Goal: Task Accomplishment & Management: Use online tool/utility

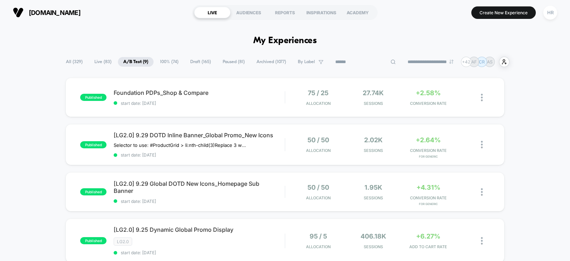
click at [354, 63] on input at bounding box center [365, 62] width 71 height 9
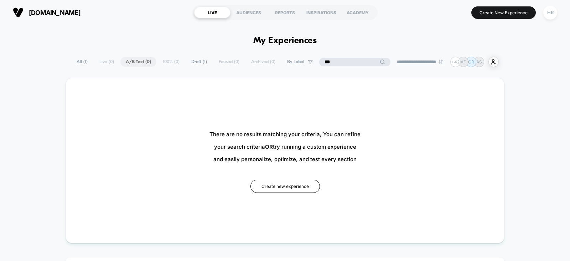
type input "***"
click at [89, 61] on span "All ( 1 )" at bounding box center [100, 62] width 22 height 10
click at [99, 60] on span "All ( 1 )" at bounding box center [100, 62] width 22 height 10
click at [218, 59] on span "Draft ( 1 )" at bounding box center [217, 62] width 26 height 10
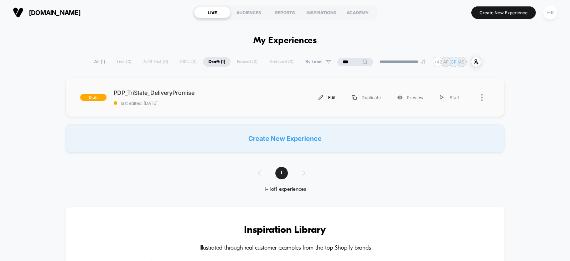
click at [330, 97] on div "Edit" at bounding box center [326, 97] width 33 height 16
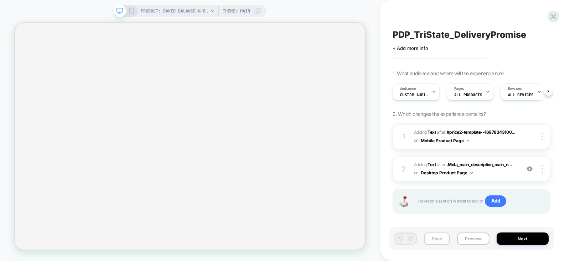
click at [436, 241] on button "Save" at bounding box center [437, 238] width 26 height 12
click at [470, 239] on button "Preview" at bounding box center [473, 238] width 32 height 12
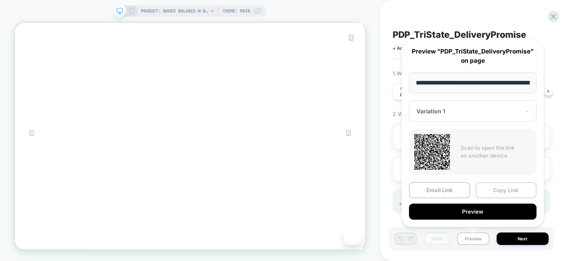
click at [503, 188] on button "Copy Link" at bounding box center [505, 190] width 61 height 16
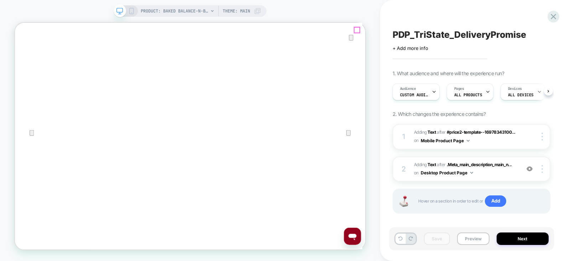
click at [26, 54] on icon "Close" at bounding box center [22, 58] width 9 height 9
click at [129, 11] on icon at bounding box center [131, 11] width 6 height 6
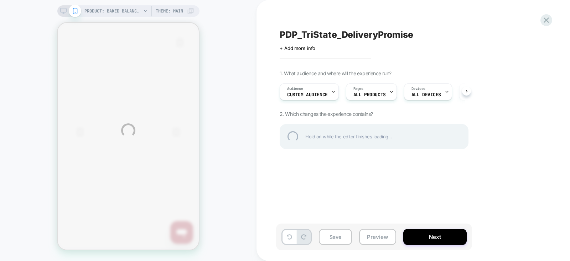
click at [495, 79] on div "PRODUCT: Baked Balance-n-Brighten Color Correcting Foundation PRODUCT: Baked Ba…" at bounding box center [285, 130] width 570 height 261
click at [504, 109] on div "PRODUCT: Baked Balance-n-Brighten Color Correcting Foundation PRODUCT: Baked Ba…" at bounding box center [285, 130] width 570 height 261
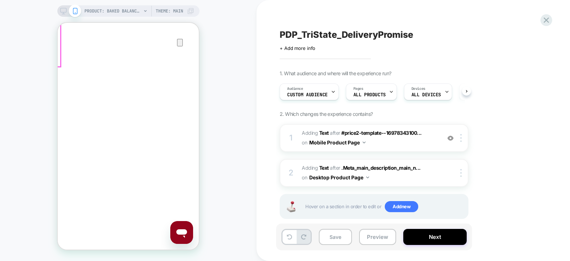
scroll to position [41, 0]
click at [462, 137] on div at bounding box center [462, 138] width 12 height 8
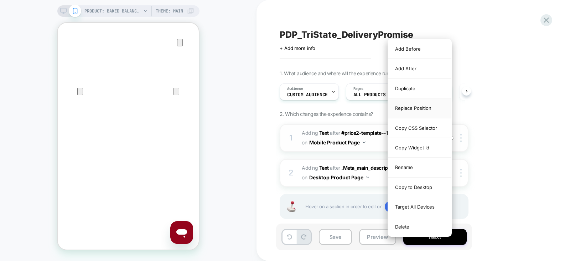
click at [430, 109] on div "Replace Position" at bounding box center [419, 108] width 63 height 20
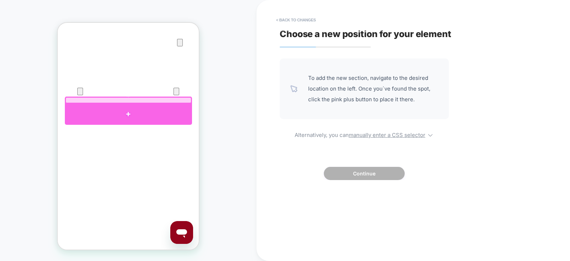
click at [106, 109] on div at bounding box center [128, 114] width 127 height 21
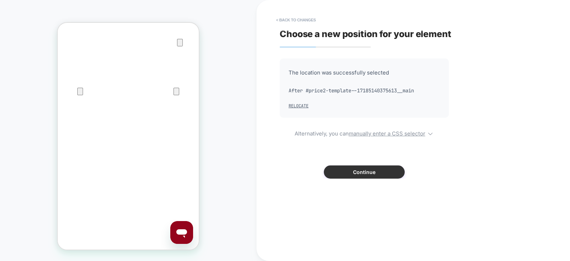
click at [347, 172] on button "Continue" at bounding box center [364, 171] width 81 height 13
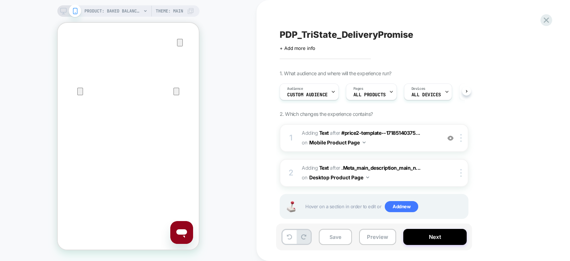
scroll to position [0, 0]
click at [333, 236] on button "Save" at bounding box center [335, 237] width 33 height 16
click at [433, 138] on div "PDP_TriState_DeliveryPromise Click to edit experience details + Add more info 1…" at bounding box center [413, 130] width 267 height 261
click at [430, 140] on span "#_loomi_addon_1755709796879 Adding Text AFTER #price2-template--17185140375... …" at bounding box center [370, 137] width 136 height 19
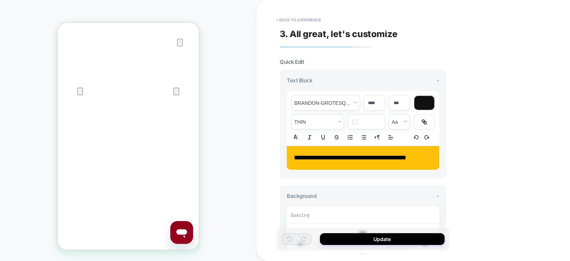
scroll to position [17, 0]
click at [304, 156] on span "**********" at bounding box center [350, 157] width 112 height 6
click at [304, 157] on span "**********" at bounding box center [350, 157] width 112 height 6
type input "****"
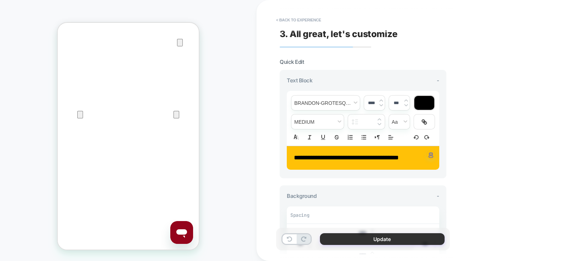
click at [353, 241] on button "Update" at bounding box center [382, 239] width 125 height 12
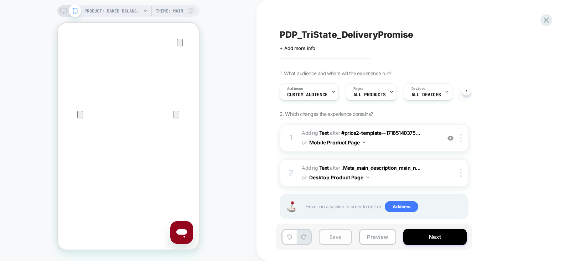
scroll to position [0, 0]
click at [340, 242] on button "Save" at bounding box center [335, 237] width 33 height 16
click at [61, 13] on icon at bounding box center [63, 11] width 6 height 6
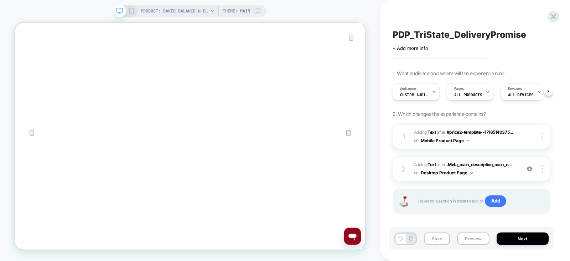
click at [520, 169] on div "2 #_loomi_addon_1757535981553 Adding Text AFTER .Meta_main_description_main_n..…" at bounding box center [471, 168] width 158 height 25
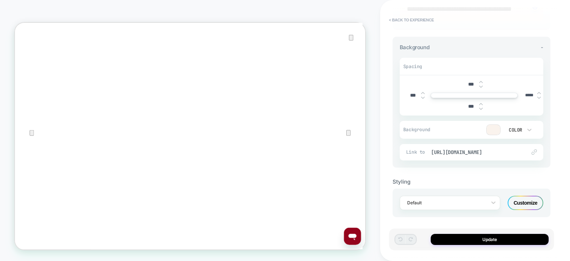
scroll to position [148, 0]
click at [497, 126] on div at bounding box center [493, 130] width 14 height 10
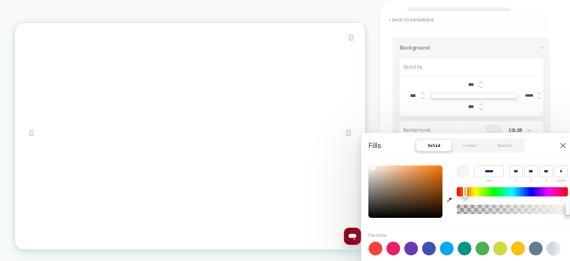
click at [487, 168] on input "******" at bounding box center [488, 171] width 29 height 12
click at [564, 145] on img at bounding box center [562, 145] width 5 height 5
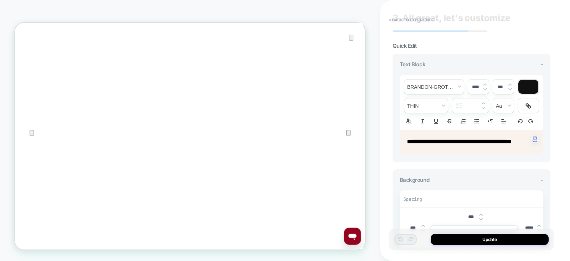
scroll to position [0, 0]
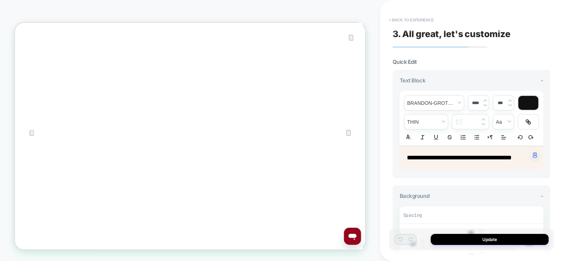
click at [418, 19] on button "< Back to experience" at bounding box center [411, 19] width 52 height 11
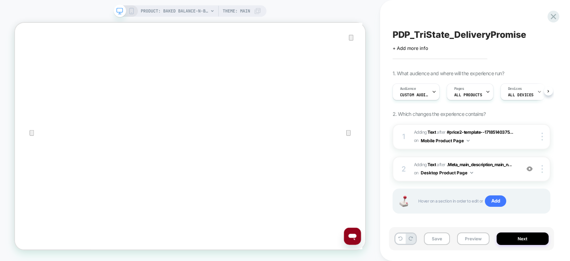
click at [129, 9] on rect at bounding box center [131, 11] width 4 height 6
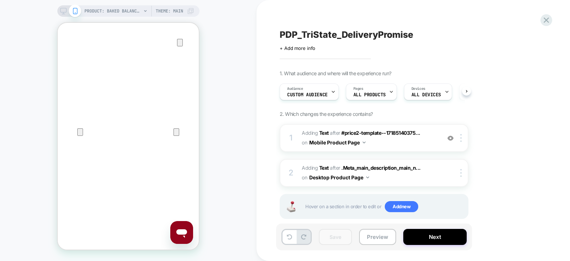
click at [63, 11] on icon at bounding box center [63, 11] width 6 height 6
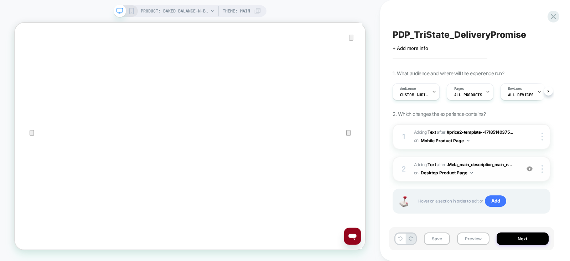
click at [514, 174] on span "#_loomi_addon_1757535981553 Adding Text AFTER .Meta_main_description_main_n... …" at bounding box center [465, 169] width 103 height 17
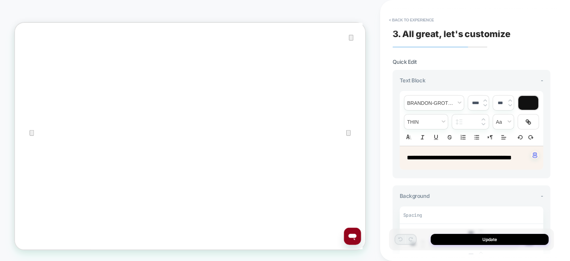
scroll to position [128, 0]
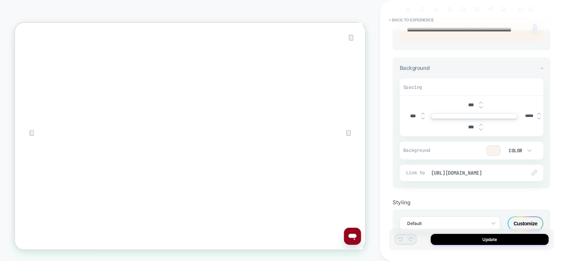
click at [496, 147] on div at bounding box center [493, 150] width 14 height 10
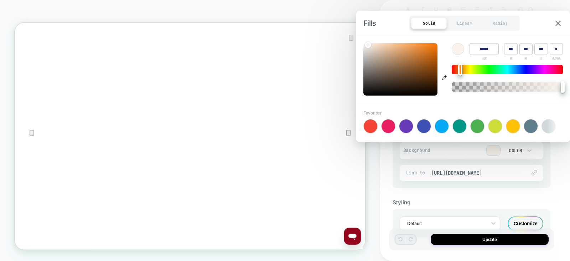
click at [481, 51] on input "******" at bounding box center [483, 49] width 29 height 12
click at [559, 25] on img at bounding box center [557, 23] width 5 height 5
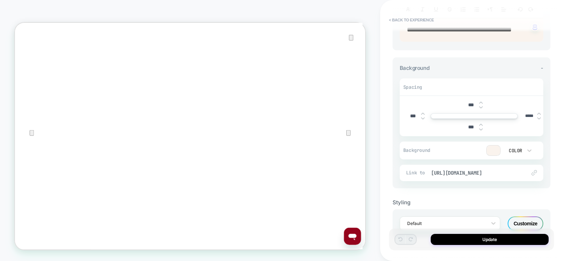
scroll to position [0, 0]
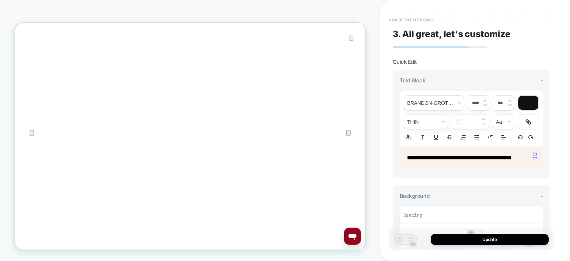
click at [415, 22] on button "< Back to experience" at bounding box center [411, 19] width 52 height 11
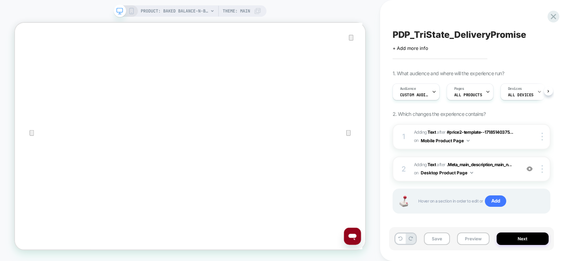
click at [130, 12] on icon at bounding box center [131, 11] width 6 height 6
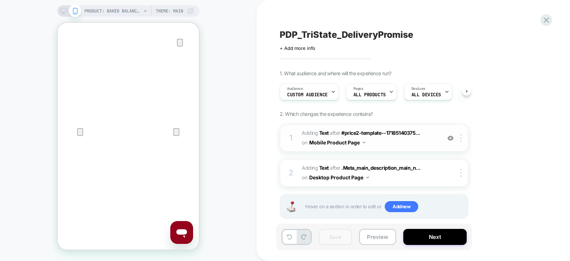
click at [431, 139] on span "#_loomi_addon_1755709796879 Adding Text AFTER #price2-template--17185140375... …" at bounding box center [370, 137] width 136 height 19
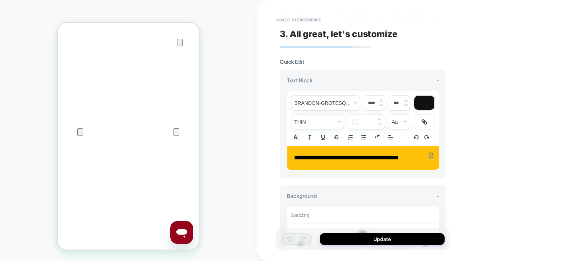
scroll to position [121, 0]
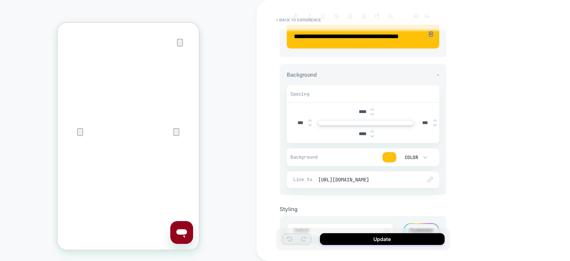
click at [391, 156] on div at bounding box center [389, 157] width 14 height 10
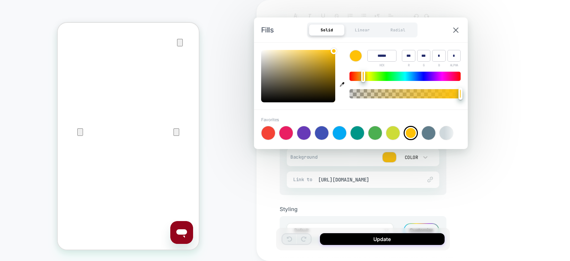
click at [382, 58] on input "******" at bounding box center [381, 56] width 29 height 12
paste input
type input "******"
type input "***"
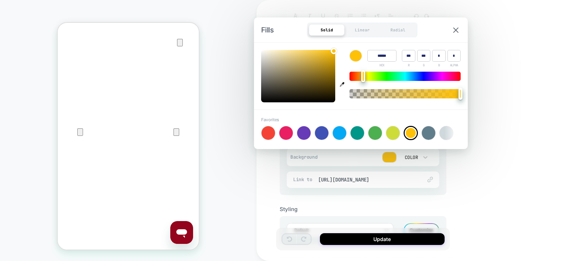
type input "***"
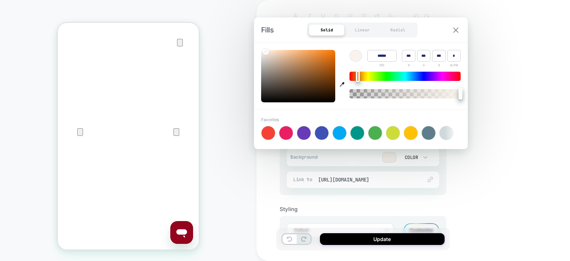
type input "******"
click at [454, 31] on img at bounding box center [455, 29] width 5 height 5
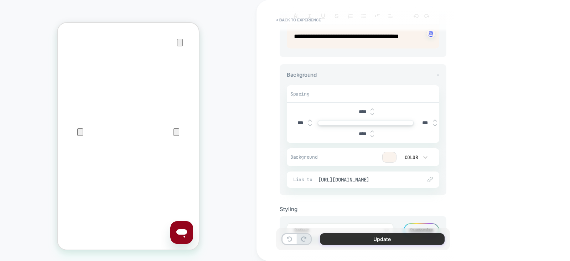
click at [382, 238] on button "Update" at bounding box center [382, 239] width 125 height 12
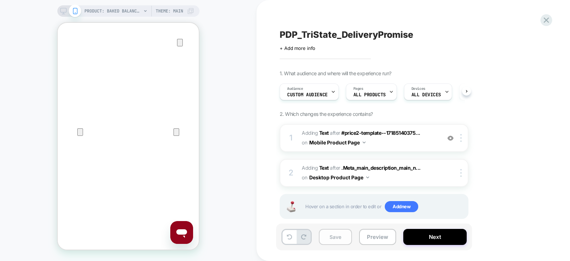
scroll to position [0, 0]
click at [330, 238] on button "Save" at bounding box center [335, 237] width 33 height 16
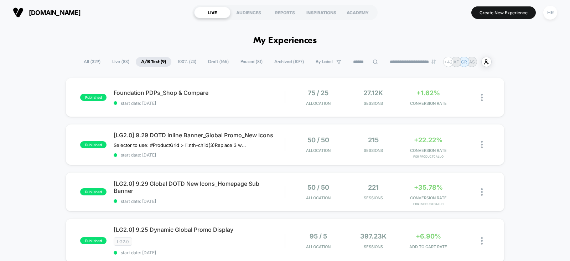
click at [91, 61] on span "All ( 329 )" at bounding box center [91, 62] width 27 height 10
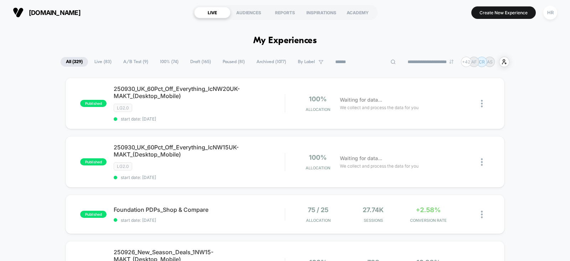
click at [358, 63] on input at bounding box center [365, 62] width 71 height 9
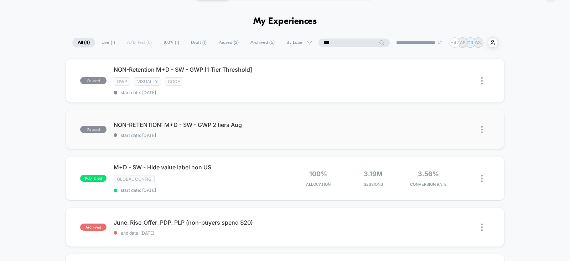
scroll to position [19, 0]
type input "***"
click at [287, 126] on div "Edit Duplicate Preview Start" at bounding box center [387, 130] width 204 height 16
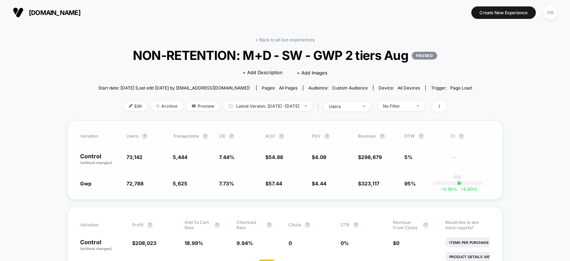
click at [99, 157] on p "Control (without changes)" at bounding box center [99, 159] width 39 height 12
click at [292, 38] on link "< Back to all live experiences" at bounding box center [284, 39] width 59 height 5
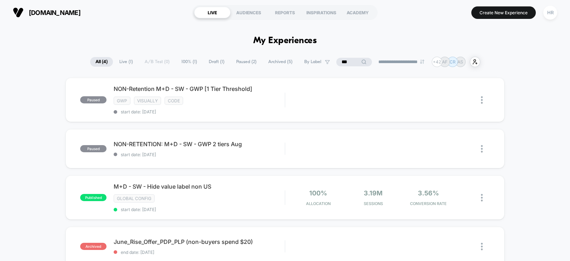
click at [344, 64] on input "***" at bounding box center [354, 62] width 36 height 9
click at [344, 64] on input "***" at bounding box center [353, 62] width 71 height 9
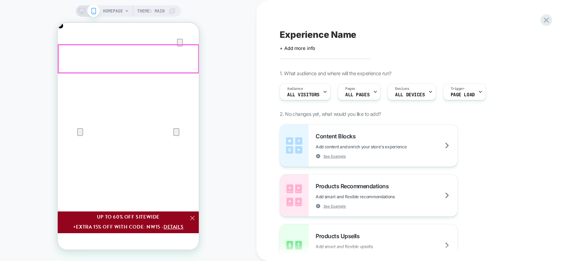
click at [153, 12] on span "Theme: MAIN" at bounding box center [150, 10] width 27 height 11
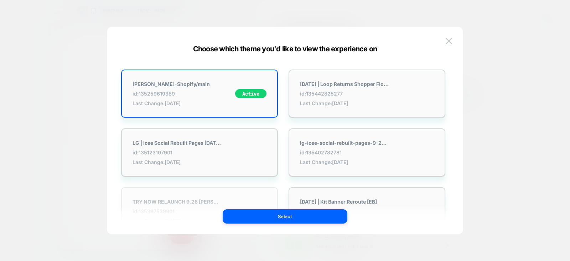
click at [210, 198] on div "TRY NOW RELAUNCH 9.26 [PERSON_NAME]-Shopify/main id: 135397539901 Last Change: …" at bounding box center [176, 210] width 89 height 25
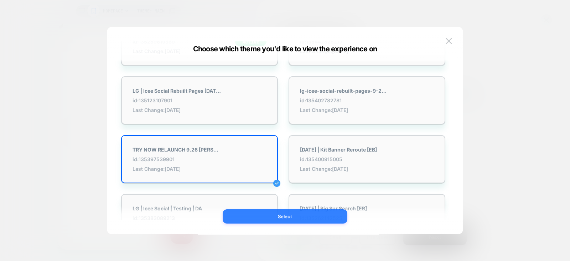
click at [280, 216] on button "Select" at bounding box center [285, 216] width 125 height 14
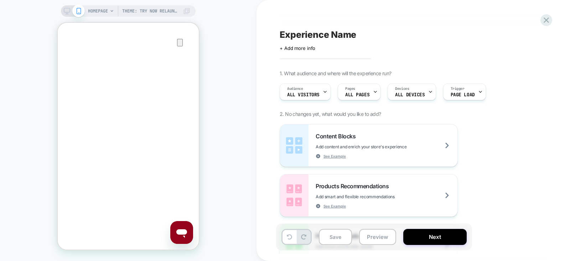
click at [109, 10] on div "HOMEPAGE Theme: TRY NOW RELAUNCH 9.26 Laura-Geller-Shopify/main" at bounding box center [139, 10] width 102 height 11
click at [109, 12] on div "HOMEPAGE Theme: TRY NOW RELAUNCH 9.26 Laura-Geller-Shopify/main" at bounding box center [139, 10] width 102 height 11
click at [104, 10] on span "HOMEPAGE" at bounding box center [98, 10] width 20 height 11
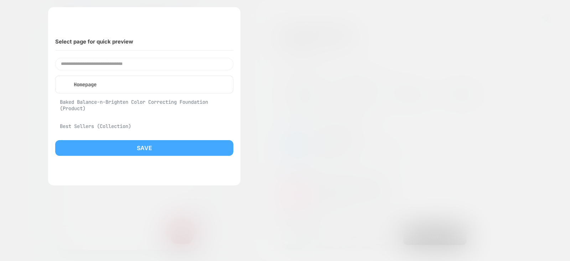
scroll to position [0, 141]
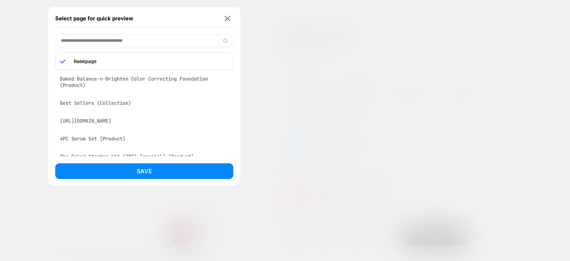
click at [82, 83] on div "Baked Balance-n-Brighten Color Correcting Foundation (Product)" at bounding box center [144, 82] width 178 height 20
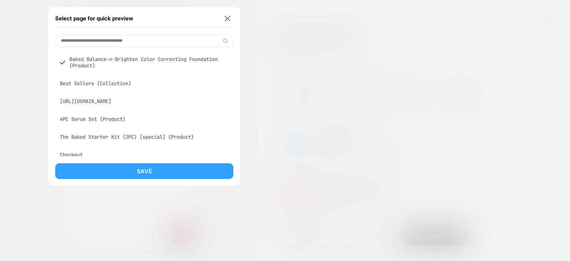
click at [133, 167] on button "Save" at bounding box center [144, 171] width 178 height 16
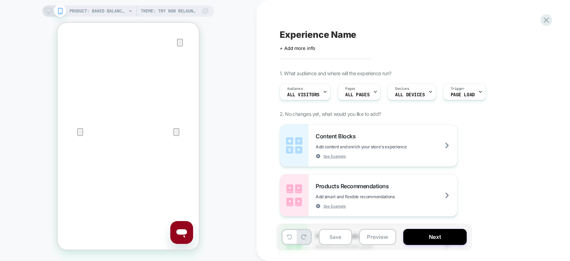
scroll to position [0, 7]
click at [543, 20] on icon at bounding box center [546, 20] width 10 height 10
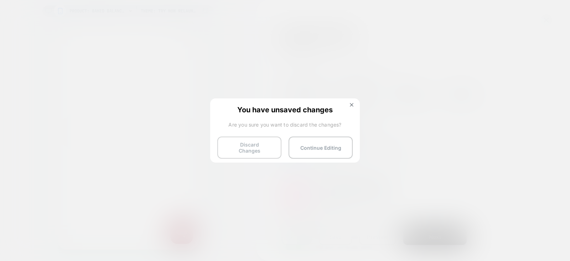
click at [251, 148] on button "Discard Changes" at bounding box center [249, 147] width 64 height 22
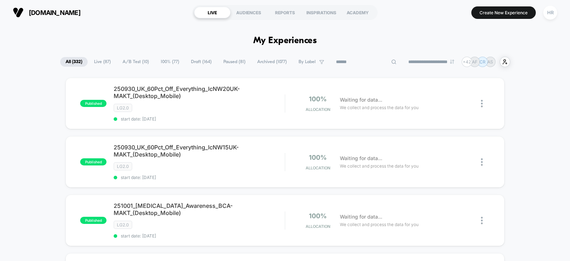
click at [350, 62] on input at bounding box center [365, 62] width 71 height 9
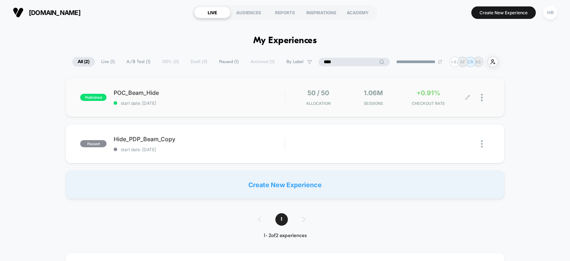
type input "****"
click at [466, 97] on icon at bounding box center [467, 97] width 5 height 5
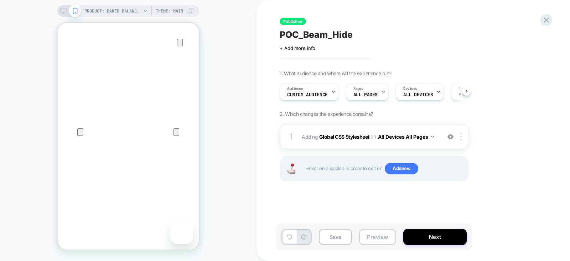
click at [376, 236] on button "Preview" at bounding box center [377, 237] width 37 height 16
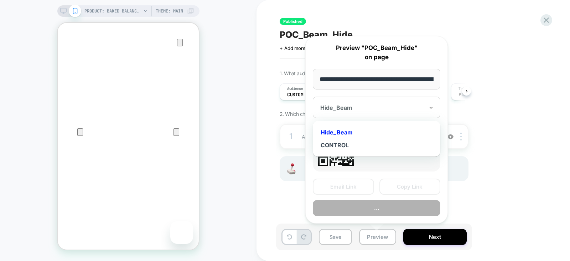
click at [395, 111] on div at bounding box center [372, 107] width 104 height 7
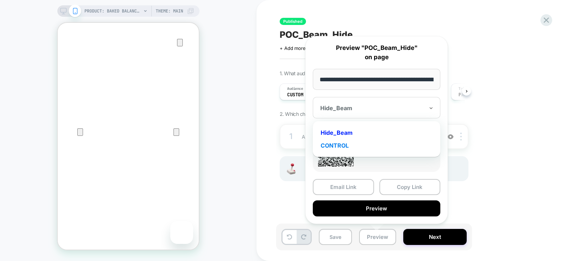
click at [341, 144] on div "CONTROL" at bounding box center [376, 145] width 120 height 13
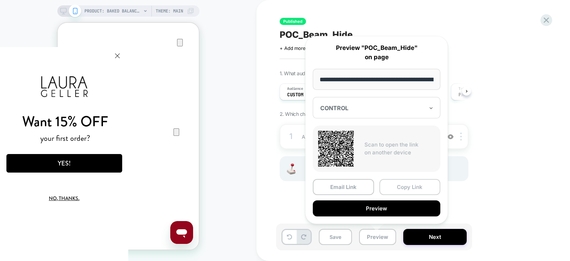
click at [413, 181] on button "Copy Link" at bounding box center [409, 187] width 61 height 16
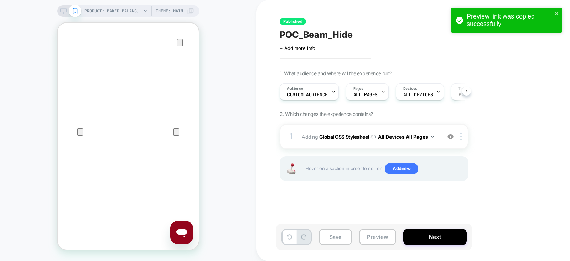
drag, startPoint x: 376, startPoint y: 239, endPoint x: 343, endPoint y: 200, distance: 51.1
click at [343, 200] on div "Published POC_Beam_Hide Click to edit experience details + Add more info 1. Wha…" at bounding box center [409, 130] width 267 height 246
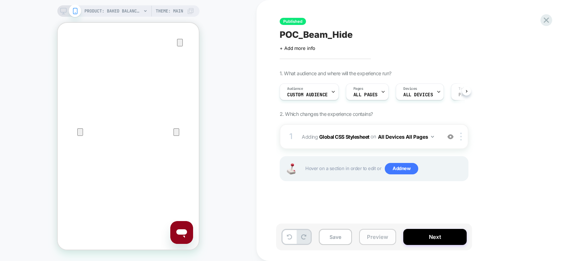
click at [366, 239] on button "Preview" at bounding box center [377, 237] width 37 height 16
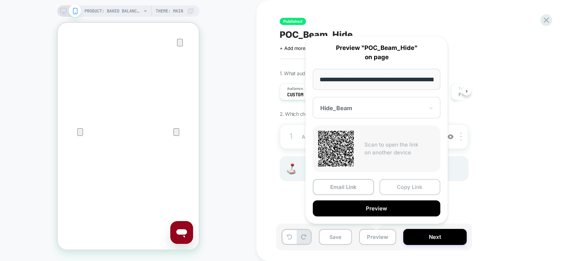
click at [400, 188] on button "Copy Link" at bounding box center [409, 187] width 61 height 16
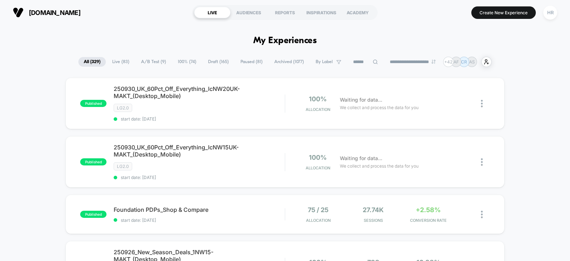
click at [124, 61] on div "**********" at bounding box center [284, 62] width 413 height 10
click at [160, 61] on span "A/B Test ( 9 )" at bounding box center [154, 62] width 36 height 10
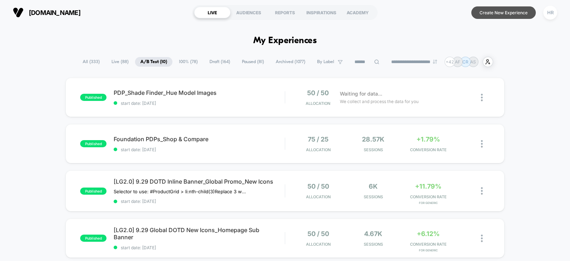
click at [490, 14] on button "Create New Experience" at bounding box center [503, 12] width 64 height 12
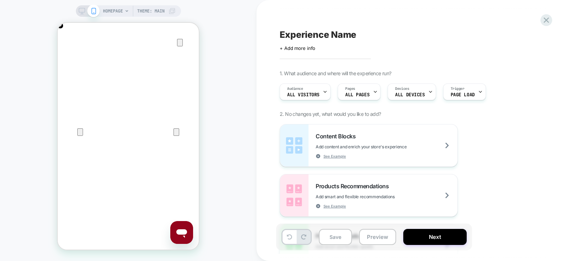
scroll to position [0, 282]
